Goal: Transaction & Acquisition: Purchase product/service

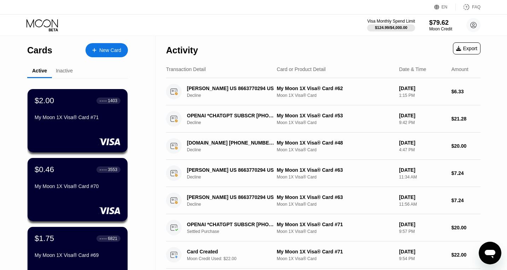
click at [433, 30] on div "Moon Credit" at bounding box center [440, 29] width 23 height 5
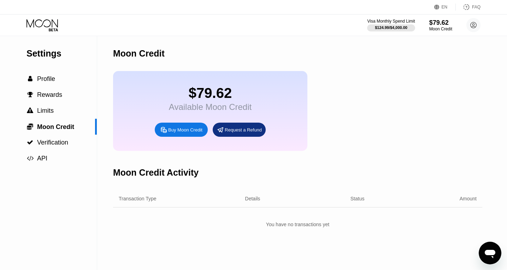
click at [184, 130] on div "Buy Moon Credit" at bounding box center [185, 130] width 34 height 6
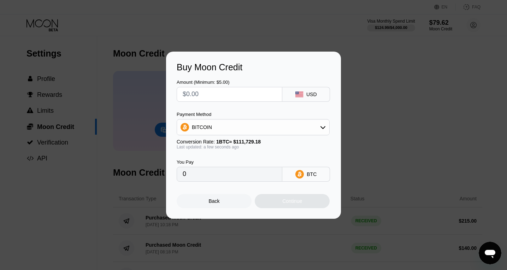
click at [242, 94] on input "text" at bounding box center [230, 94] width 94 height 14
click at [258, 123] on div "BITCOIN" at bounding box center [253, 127] width 152 height 14
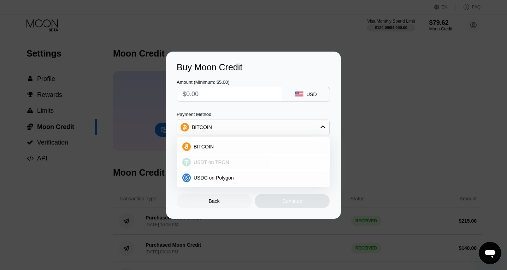
click at [231, 158] on div "USDT on TRON" at bounding box center [253, 162] width 149 height 14
type input "0.00"
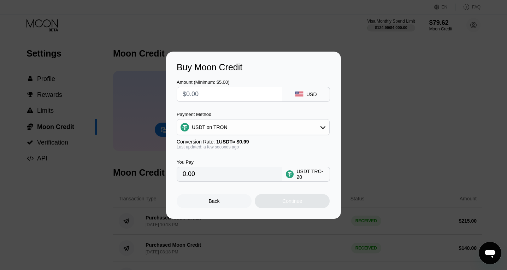
click at [214, 98] on input "text" at bounding box center [230, 94] width 94 height 14
type input "$3"
type input "3.03"
type input "$30"
type input "30.30"
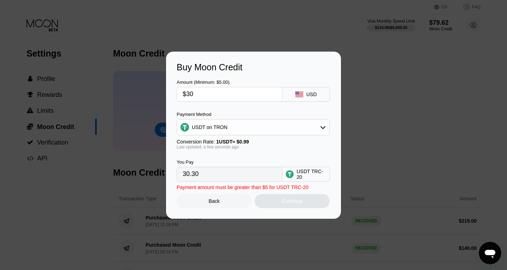
type input "$300"
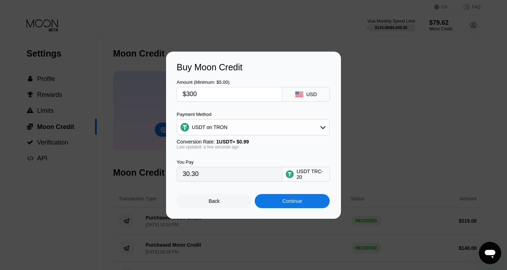
type input "303.03"
type input "$300"
click at [284, 204] on div "Continue" at bounding box center [292, 201] width 20 height 6
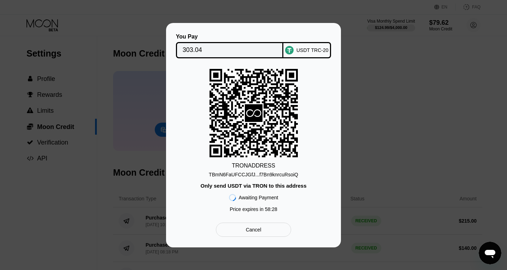
click at [203, 45] on input "303.04" at bounding box center [230, 50] width 94 height 14
click at [259, 174] on div "TBmN6FaUFCCJGfJ...f7Bn9knrcuRsoiQ" at bounding box center [253, 175] width 89 height 6
click at [391, 90] on div "You Pay 303.04 USDT TRC-20 TRON ADDRESS TBmN6FaUFCCJGfJ...f7Bn9knrcuRsoiQ Only …" at bounding box center [253, 135] width 507 height 224
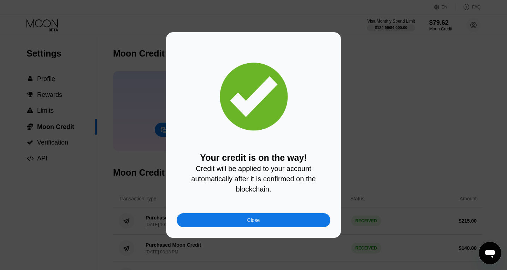
click at [254, 224] on div "Close" at bounding box center [254, 220] width 154 height 14
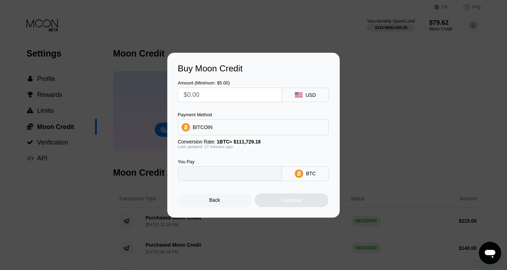
type input "0"
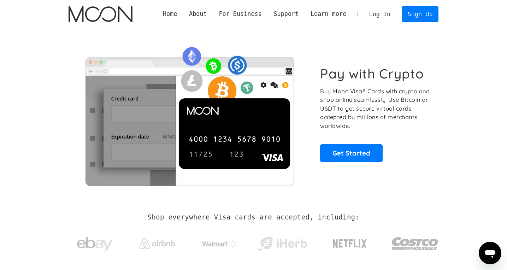
click at [380, 9] on link "Log In" at bounding box center [379, 14] width 33 height 16
